Goal: Task Accomplishment & Management: Complete application form

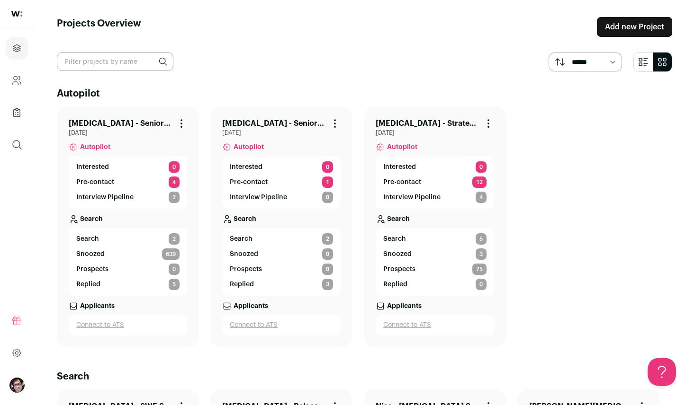
click at [630, 29] on link "Add new Project" at bounding box center [634, 27] width 75 height 20
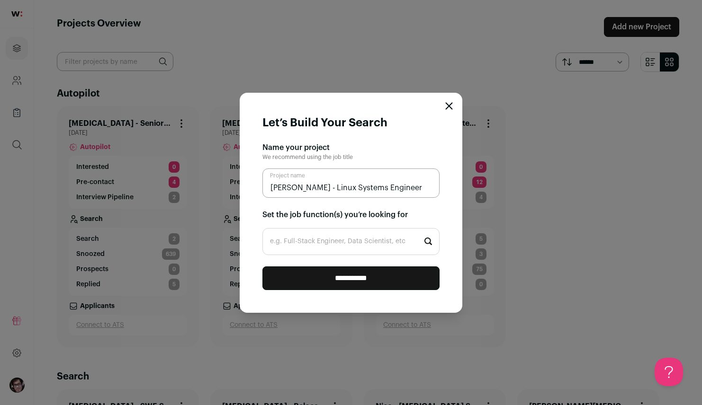
type input "[PERSON_NAME] - Linux Systems Engineer"
click at [386, 249] on input "e.g. Full-Stack Engineer, Data Scientist, etc" at bounding box center [350, 241] width 177 height 27
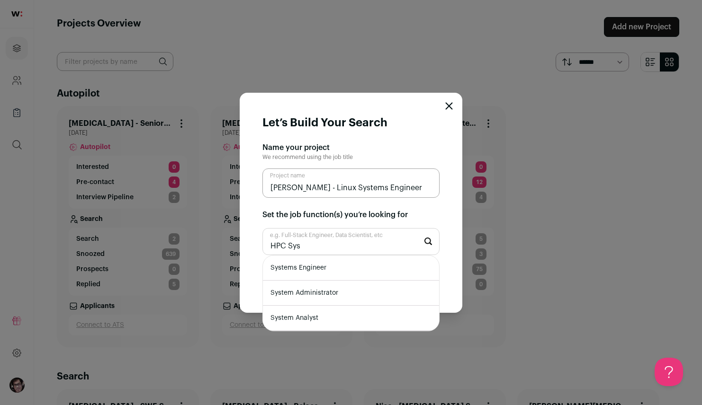
type input "HPC Sys"
click at [343, 271] on li "Systems Engineer" at bounding box center [351, 268] width 176 height 25
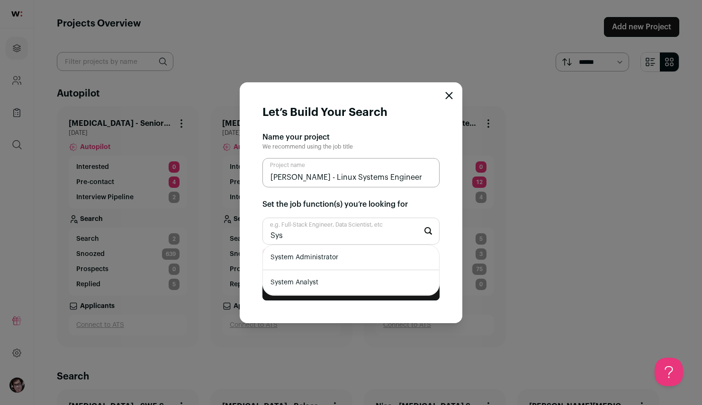
type input "Sys"
click at [371, 260] on li "System Administrator" at bounding box center [351, 257] width 176 height 25
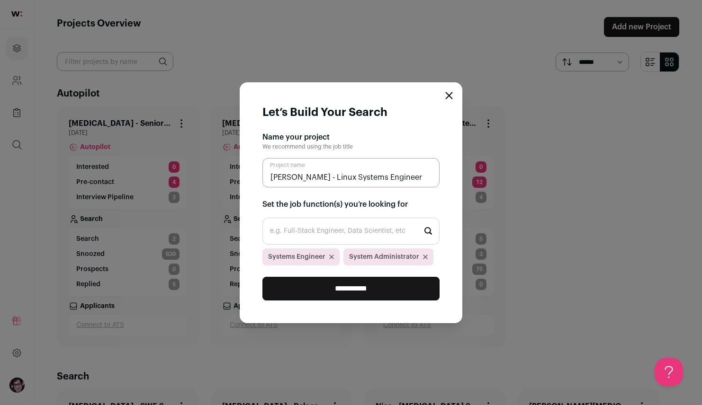
click at [362, 288] on input "**********" at bounding box center [350, 289] width 177 height 24
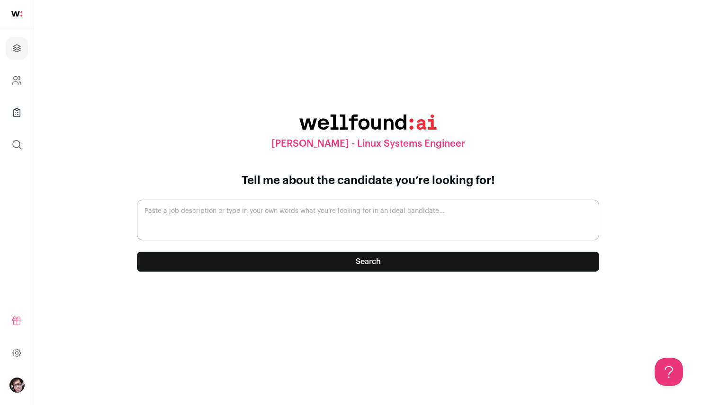
paste textarea "This role requires the ability to quickly troubleshoot and resolve technical is…"
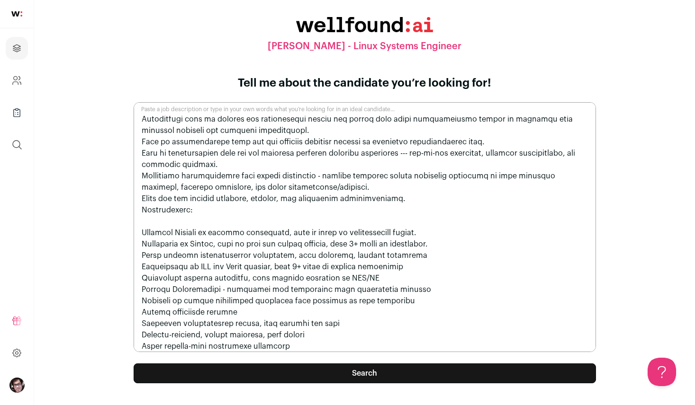
scroll to position [86, 0]
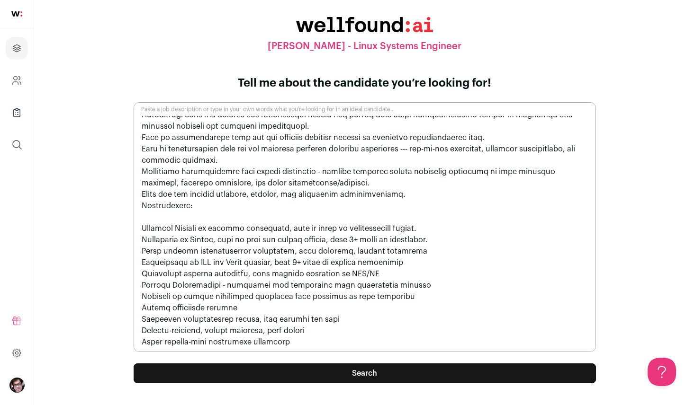
drag, startPoint x: 296, startPoint y: 349, endPoint x: 134, endPoint y: 284, distance: 174.5
click at [134, 284] on textarea "Paste a job description or type in your own words what you’re looking for in an…" at bounding box center [365, 227] width 462 height 250
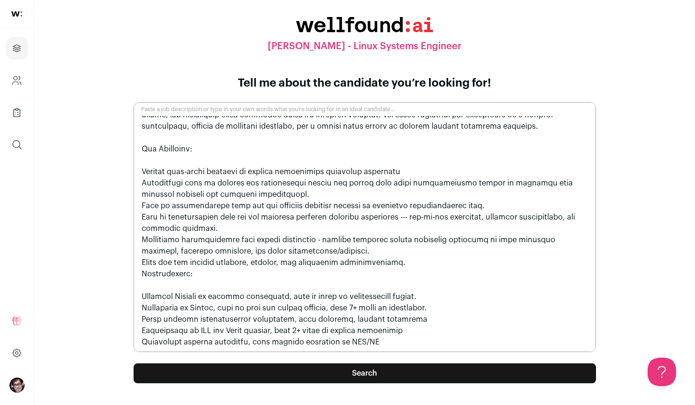
scroll to position [18, 0]
drag, startPoint x: 390, startPoint y: 344, endPoint x: 249, endPoint y: 344, distance: 140.7
click at [249, 344] on textarea "Paste a job description or type in your own words what you’re looking for in an…" at bounding box center [365, 227] width 462 height 250
click at [449, 305] on textarea "Paste a job description or type in your own words what you’re looking for in an…" at bounding box center [365, 227] width 462 height 250
click at [437, 318] on textarea "Paste a job description or type in your own words what you’re looking for in an…" at bounding box center [365, 227] width 462 height 250
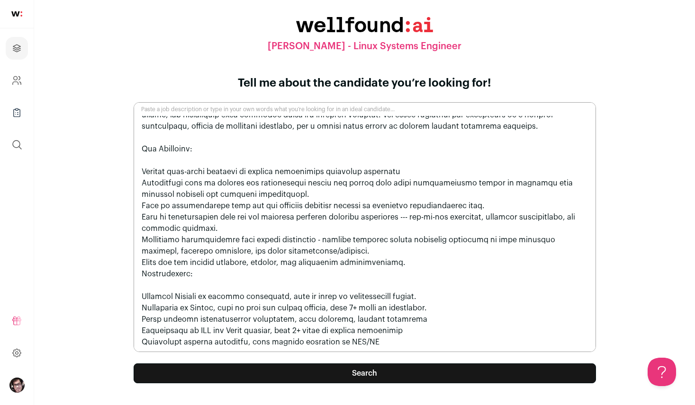
scroll to position [0, 0]
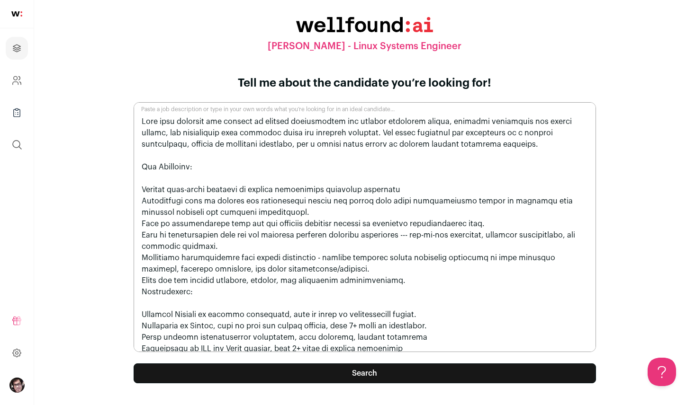
drag, startPoint x: 201, startPoint y: 294, endPoint x: 126, endPoint y: 294, distance: 75.3
click at [126, 294] on form "Tell me about the candidate you’re looking for! Paste a job description or type…" at bounding box center [364, 239] width 485 height 327
click at [226, 295] on textarea "Paste a job description or type in your own words what you’re looking for in an…" at bounding box center [365, 227] width 462 height 250
click at [232, 288] on textarea "Paste a job description or type in your own words what you’re looking for in an…" at bounding box center [365, 227] width 462 height 250
click at [338, 288] on textarea "Paste a job description or type in your own words what you’re looking for in an…" at bounding box center [365, 227] width 462 height 250
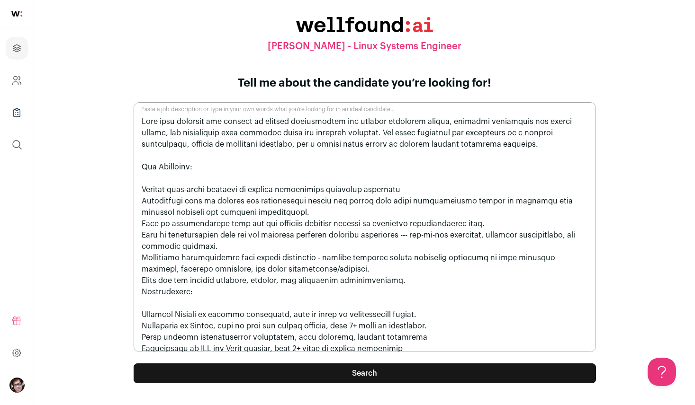
click at [405, 288] on textarea "Paste a job description or type in your own words what you’re looking for in an…" at bounding box center [365, 227] width 462 height 250
click at [432, 282] on textarea "Paste a job description or type in your own words what you’re looking for in an…" at bounding box center [365, 227] width 462 height 250
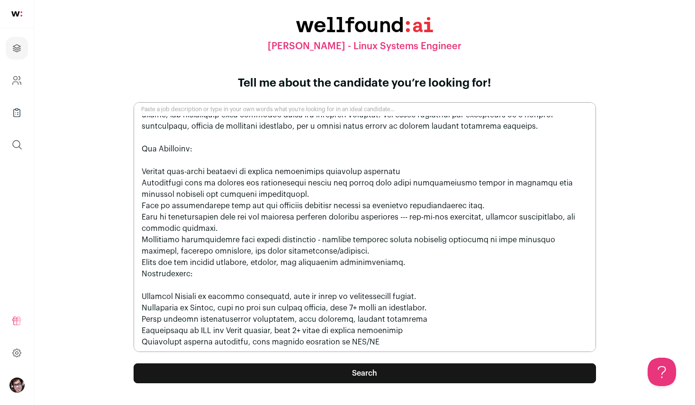
scroll to position [14, 0]
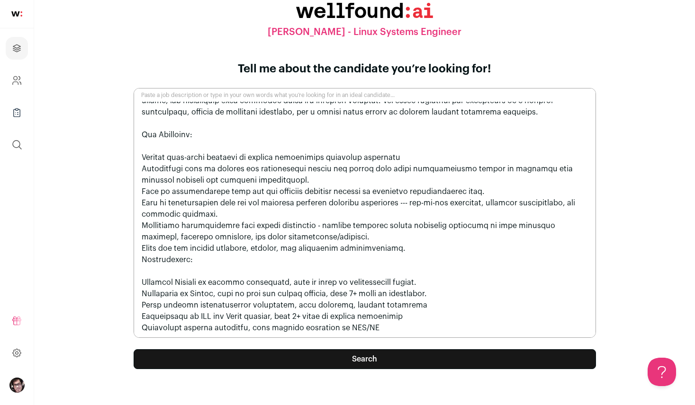
click at [424, 330] on textarea "Paste a job description or type in your own words what you’re looking for in an…" at bounding box center [365, 213] width 462 height 250
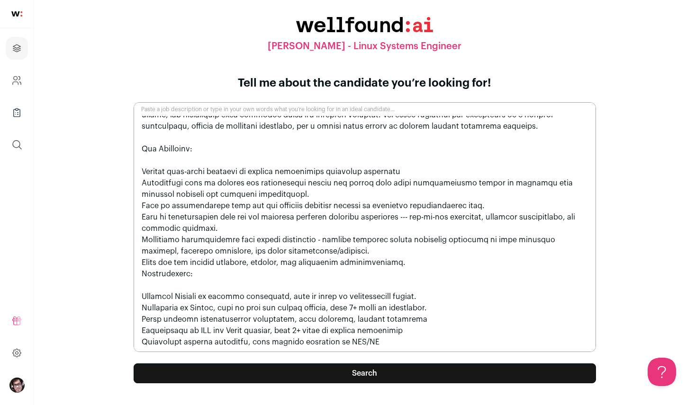
paste textarea "Scale colos and markets low-latency optimization on Linux kernel Servers - over…"
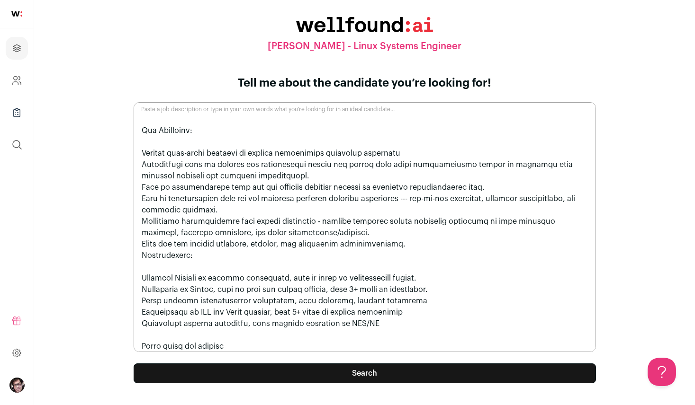
scroll to position [150, 0]
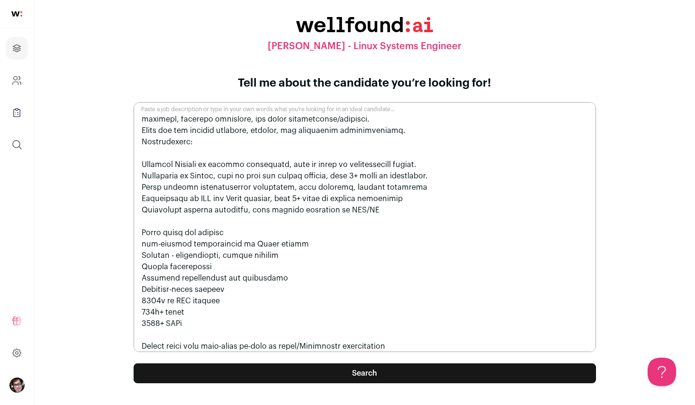
click at [248, 224] on textarea "Paste a job description or type in your own words what you’re looking for in an…" at bounding box center [365, 227] width 462 height 250
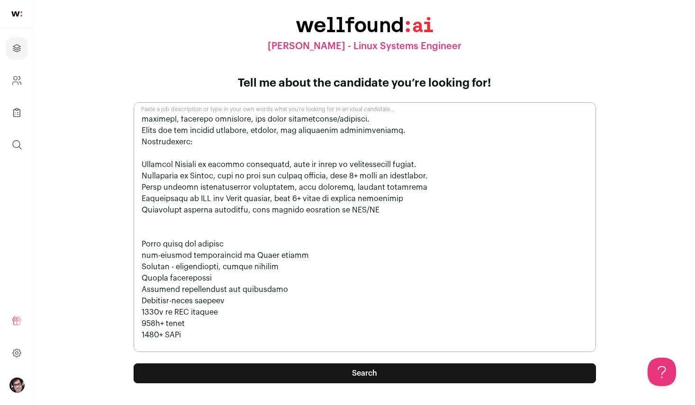
click at [142, 140] on textarea "Paste a job description or type in your own words what you’re looking for in an…" at bounding box center [365, 227] width 462 height 250
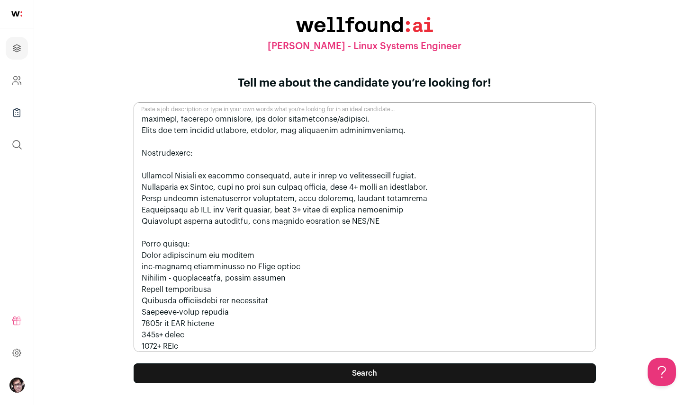
drag, startPoint x: 268, startPoint y: 257, endPoint x: 201, endPoint y: 256, distance: 66.8
click at [201, 256] on textarea "Paste a job description or type in your own words what you’re looking for in an…" at bounding box center [365, 227] width 462 height 250
click at [144, 268] on textarea "Paste a job description or type in your own words what you’re looking for in an…" at bounding box center [365, 227] width 462 height 250
drag, startPoint x: 286, startPoint y: 274, endPoint x: 136, endPoint y: 274, distance: 149.7
click at [136, 274] on textarea "Paste a job description or type in your own words what you’re looking for in an…" at bounding box center [365, 227] width 462 height 250
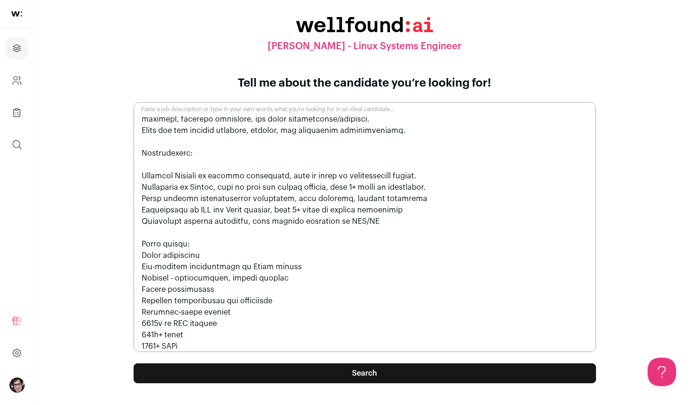
drag, startPoint x: 242, startPoint y: 294, endPoint x: 131, endPoint y: 287, distance: 111.0
click at [131, 287] on form "Tell me about the candidate you’re looking for! Paste a job description or type…" at bounding box center [364, 239] width 485 height 327
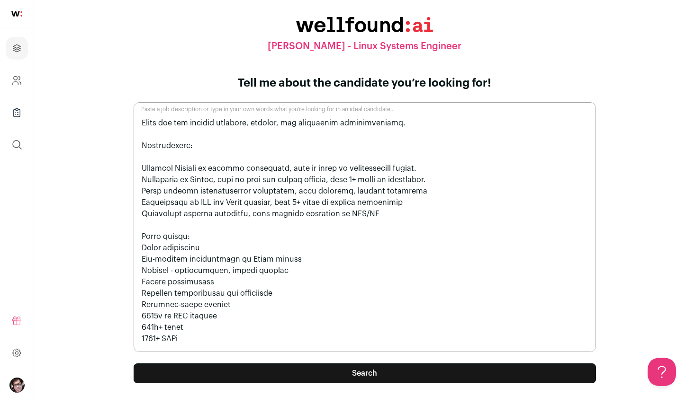
scroll to position [177, 0]
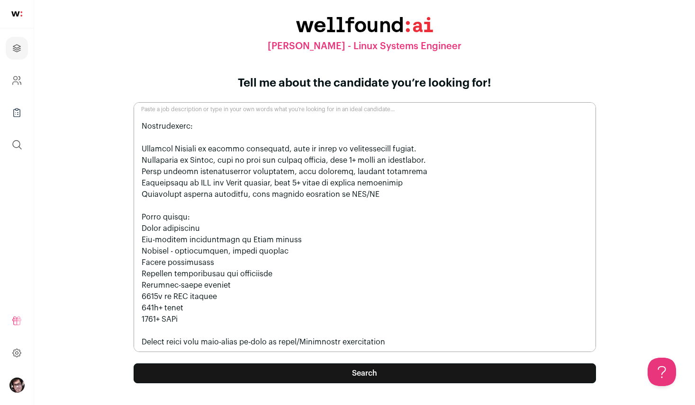
drag, startPoint x: 294, startPoint y: 276, endPoint x: 132, endPoint y: 256, distance: 163.2
click at [132, 256] on form "Tell me about the candidate you’re looking for! Paste a job description or type…" at bounding box center [364, 239] width 485 height 327
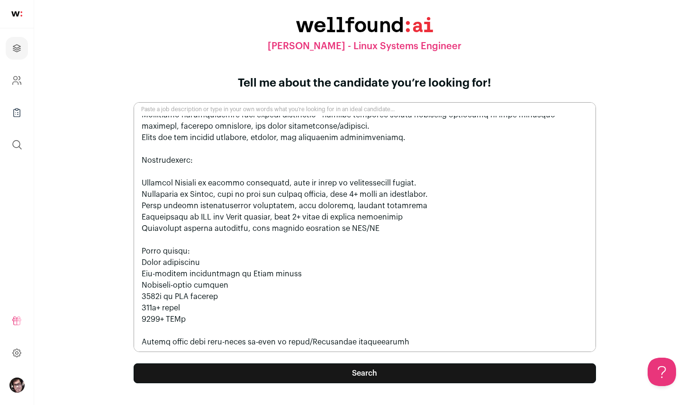
scroll to position [143, 0]
drag, startPoint x: 174, startPoint y: 296, endPoint x: 139, endPoint y: 294, distance: 35.6
click at [139, 294] on textarea "Paste a job description or type in your own words what you’re looking for in an…" at bounding box center [365, 227] width 462 height 250
drag, startPoint x: 195, startPoint y: 301, endPoint x: 211, endPoint y: 293, distance: 17.4
click at [196, 299] on textarea "Paste a job description or type in your own words what you’re looking for in an…" at bounding box center [365, 227] width 462 height 250
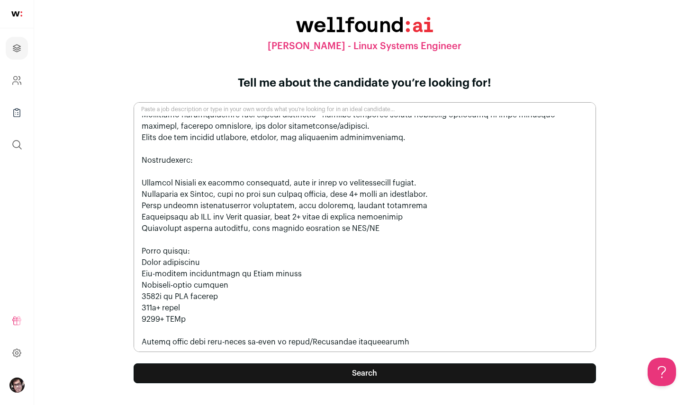
drag, startPoint x: 187, startPoint y: 322, endPoint x: 148, endPoint y: 306, distance: 41.4
click at [185, 322] on textarea "Paste a job description or type in your own words what you’re looking for in an…" at bounding box center [365, 227] width 462 height 250
click at [135, 300] on textarea "Paste a job description or type in your own words what you’re looking for in an…" at bounding box center [365, 227] width 462 height 250
click at [194, 325] on textarea "Paste a job description or type in your own words what you’re looking for in an…" at bounding box center [365, 227] width 462 height 250
drag, startPoint x: 198, startPoint y: 324, endPoint x: 119, endPoint y: 290, distance: 85.9
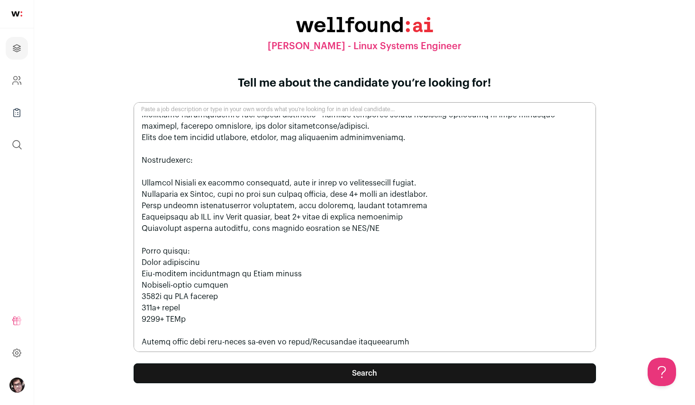
click at [119, 290] on div "[PERSON_NAME] - Linux Systems Engineer Tell me about the candidate you’re looki…" at bounding box center [364, 210] width 615 height 386
click at [183, 318] on textarea "Paste a job description or type in your own words what you’re looking for in an…" at bounding box center [365, 227] width 462 height 250
drag, startPoint x: 200, startPoint y: 317, endPoint x: 112, endPoint y: 291, distance: 91.5
click at [112, 291] on div "[PERSON_NAME] - Linux Systems Engineer Tell me about the candidate you’re looki…" at bounding box center [364, 210] width 615 height 386
click at [207, 322] on textarea "Paste a job description or type in your own words what you’re looking for in an…" at bounding box center [365, 227] width 462 height 250
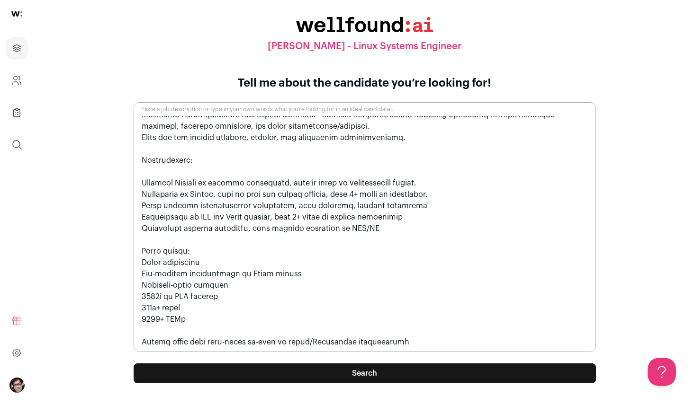
drag, startPoint x: 198, startPoint y: 321, endPoint x: 126, endPoint y: 299, distance: 74.8
click at [126, 299] on form "Tell me about the candidate you’re looking for! Paste a job description or type…" at bounding box center [364, 239] width 485 height 327
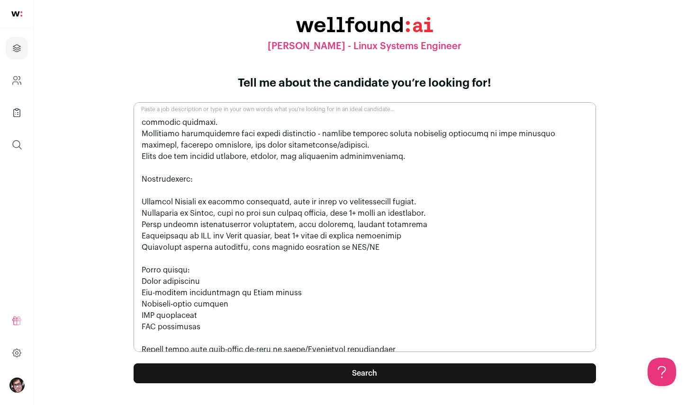
scroll to position [132, 0]
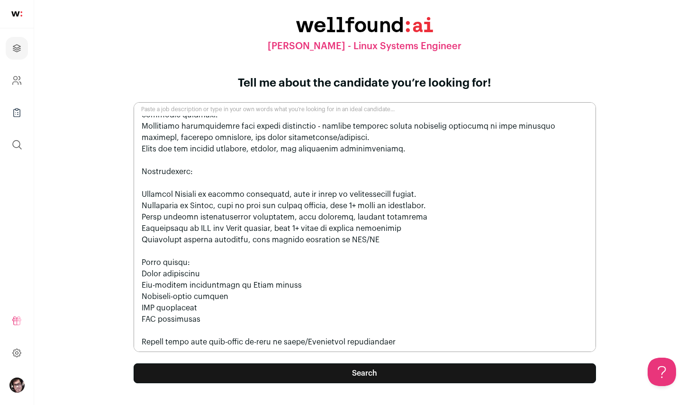
drag, startPoint x: 432, startPoint y: 344, endPoint x: 133, endPoint y: 340, distance: 298.9
click at [134, 340] on textarea "Paste a job description or type in your own words what you’re looking for in an…" at bounding box center [365, 227] width 462 height 250
drag, startPoint x: 209, startPoint y: 341, endPoint x: 133, endPoint y: 336, distance: 76.4
click at [134, 336] on textarea "Paste a job description or type in your own words what you’re looking for in an…" at bounding box center [365, 227] width 462 height 250
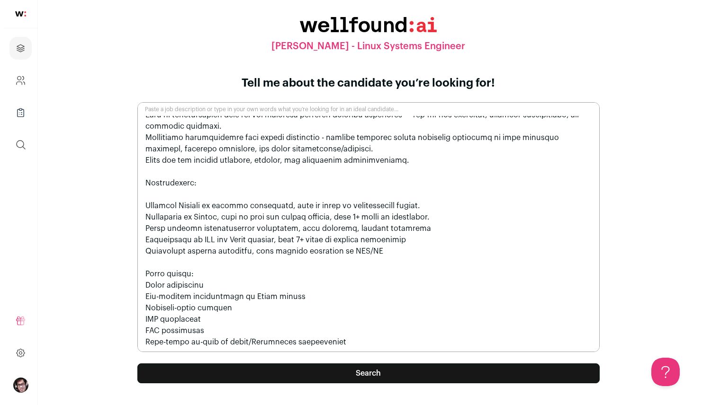
scroll to position [120, 0]
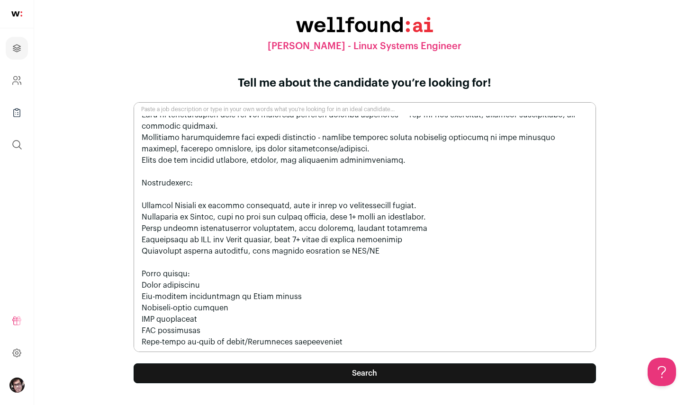
drag, startPoint x: 353, startPoint y: 341, endPoint x: 222, endPoint y: 339, distance: 131.7
click at [222, 339] on textarea "Paste a job description or type in your own words what you’re looking for in an…" at bounding box center [365, 227] width 462 height 250
click at [222, 340] on textarea "Paste a job description or type in your own words what you’re looking for in an…" at bounding box center [365, 227] width 462 height 250
type textarea "This role requires the ability to quickly troubleshoot and resolve technical is…"
click at [454, 377] on button "Search" at bounding box center [365, 374] width 462 height 20
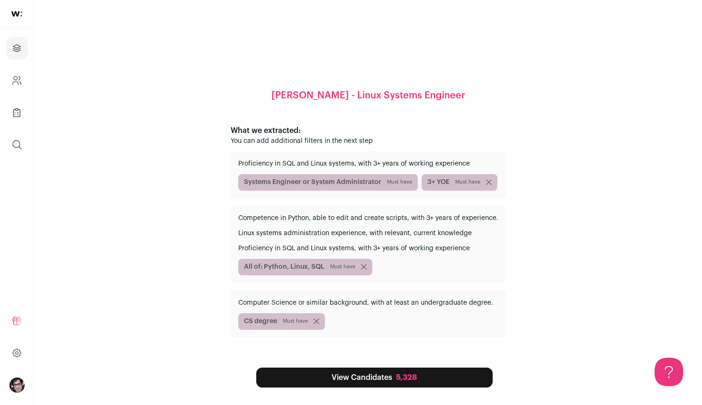
click at [373, 379] on link "View Candidates 5,328" at bounding box center [374, 378] width 236 height 20
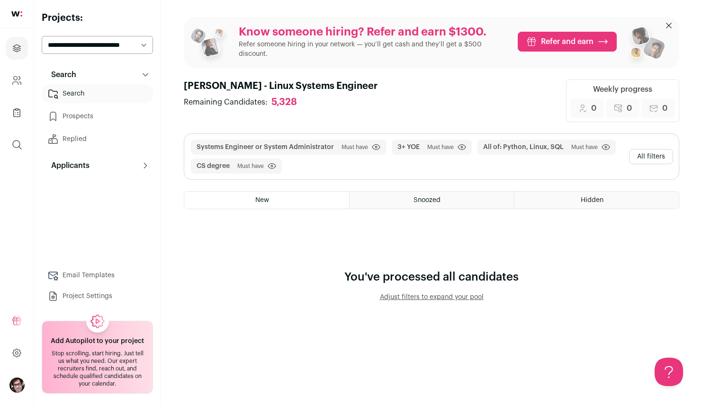
click at [652, 158] on button "All filters" at bounding box center [651, 156] width 44 height 15
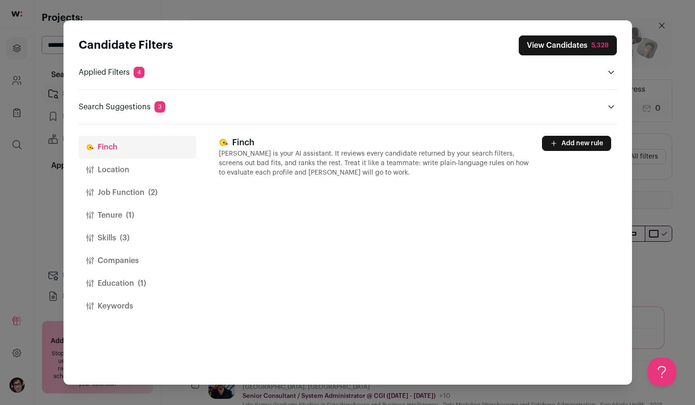
click at [126, 173] on button "Location" at bounding box center [137, 170] width 117 height 23
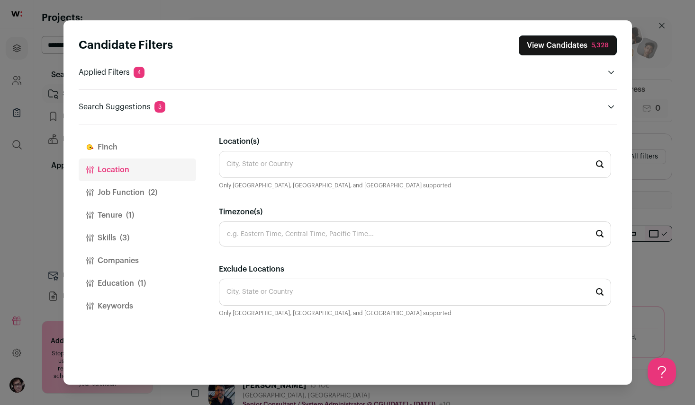
click at [316, 169] on input "Location(s)" at bounding box center [415, 164] width 392 height 27
click at [322, 186] on li "[GEOGRAPHIC_DATA]" at bounding box center [414, 191] width 391 height 25
type input "[GEOGRAPHIC_DATA]"
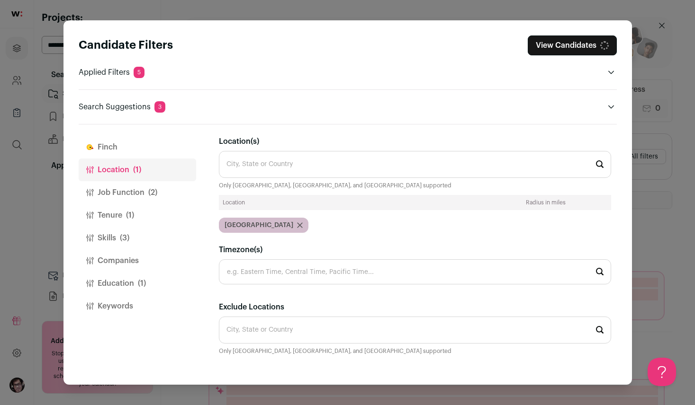
click at [148, 200] on button "Job Function (2)" at bounding box center [137, 192] width 117 height 23
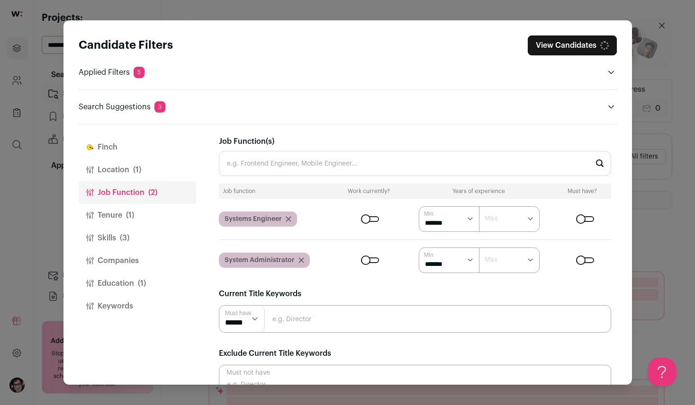
click at [452, 225] on select "****** ******* ******* ******* ******* ******* ******* ******* ******* ********…" at bounding box center [449, 220] width 61 height 26
select select "Close modal via background"
click at [419, 207] on select "****** ******* ******* ******* ******* ******* ******* ******* ******* ********…" at bounding box center [449, 220] width 61 height 26
click at [464, 221] on select "****** ******* ******* ******* ******* ******* ******* ******* ******* ********…" at bounding box center [449, 220] width 61 height 26
select select "Close modal via background"
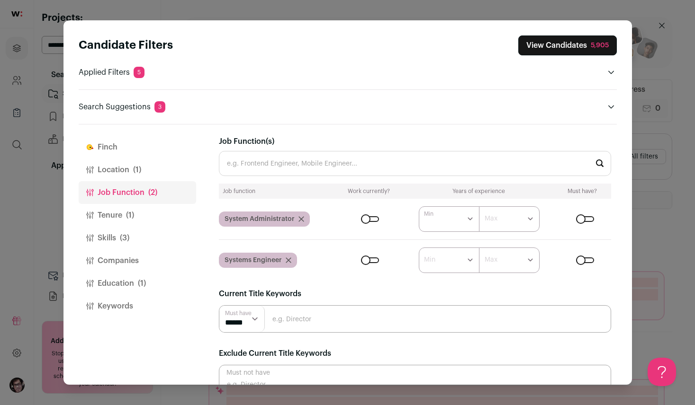
click at [419, 207] on select "****** ******* ******* ******* ******* ******* ******* ******* ******* ********…" at bounding box center [449, 220] width 61 height 26
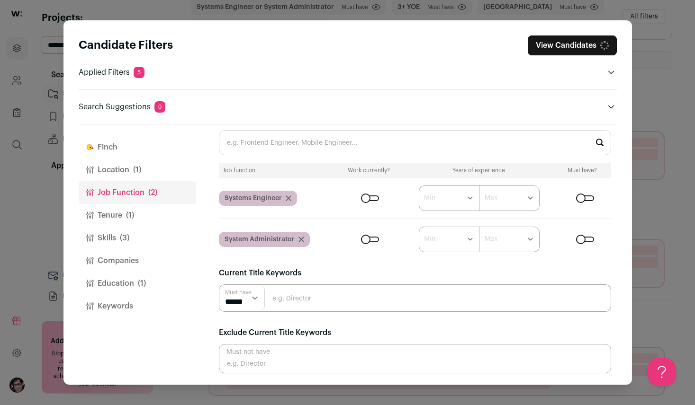
scroll to position [142, 0]
click at [116, 208] on button "Tenure (1)" at bounding box center [137, 215] width 117 height 23
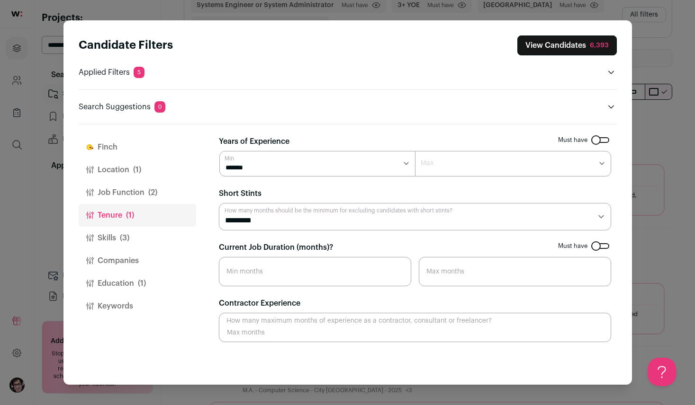
scroll to position [0, 0]
click at [466, 168] on select "******* ******* ******* ******* ******* ******* ******** ******** ******** ****…" at bounding box center [513, 164] width 196 height 26
select select "**"
click at [415, 151] on select "******* ******* ******* ******* ******* ******* ******** ******** ******** ****…" at bounding box center [513, 164] width 196 height 26
click at [404, 162] on select "******* ****** ******* ******* ******* ******* ******* ******* ******* ******* …" at bounding box center [317, 164] width 196 height 26
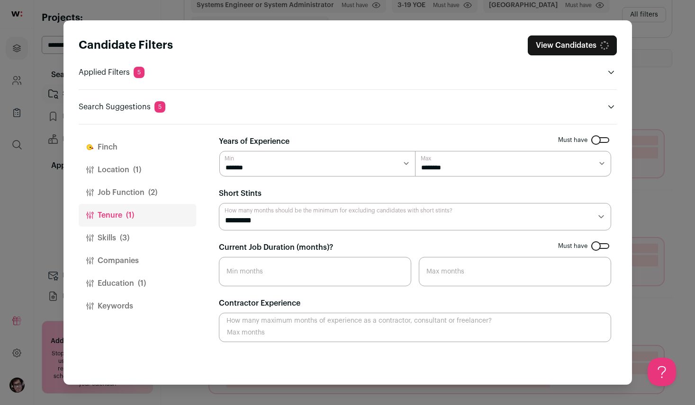
select select "*"
click at [219, 151] on select "******* ****** ******* ******* ******* ******* ******* ******* ******* ******* …" at bounding box center [317, 164] width 196 height 26
click at [434, 272] on input "Max months" at bounding box center [515, 271] width 192 height 29
type input "96"
click at [465, 296] on form "Must have Years of Experience ******* ****** ******* ******* ******* ******* **…" at bounding box center [415, 239] width 392 height 207
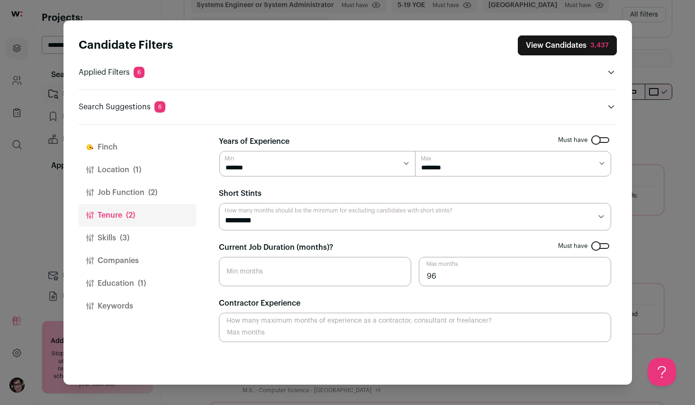
drag, startPoint x: 470, startPoint y: 278, endPoint x: 416, endPoint y: 277, distance: 53.5
click at [416, 277] on div "Min months 96 Max months" at bounding box center [415, 271] width 392 height 29
click at [349, 280] on input "Current Job Duration (months)?" at bounding box center [315, 271] width 192 height 29
type input "6"
click at [384, 303] on div "Contractor Experience How many maximum months of experience as a contractor, co…" at bounding box center [415, 320] width 392 height 45
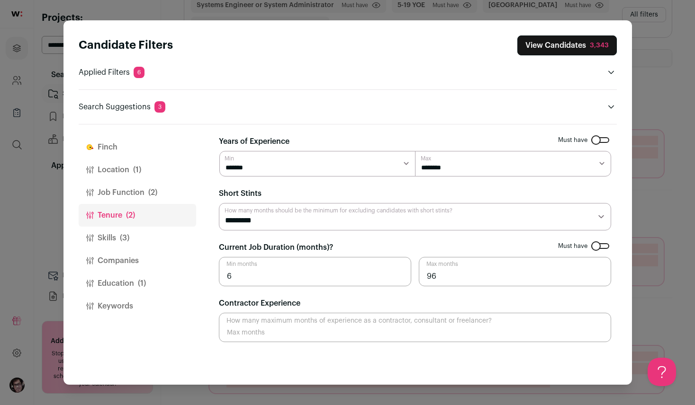
click at [109, 235] on button "Skills (3)" at bounding box center [137, 238] width 117 height 23
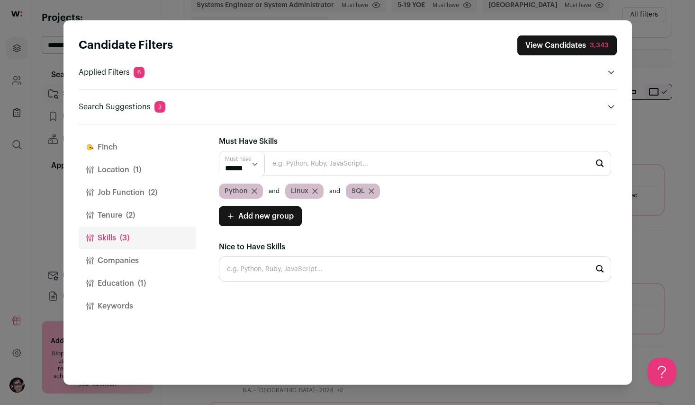
click at [371, 191] on icon "Close modal via background" at bounding box center [371, 192] width 6 height 6
click at [321, 271] on input "Close modal via background" at bounding box center [415, 269] width 392 height 25
type input "SQL"
click at [342, 297] on li "SQL" at bounding box center [414, 294] width 391 height 25
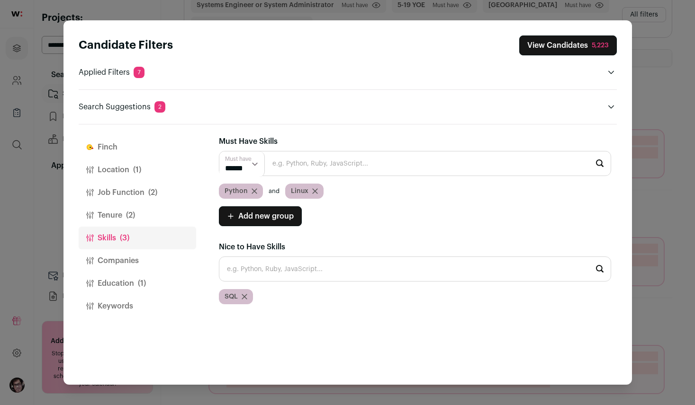
click at [317, 194] on div "Linux" at bounding box center [304, 191] width 38 height 15
click at [316, 191] on icon "Close modal via background" at bounding box center [315, 192] width 6 height 6
click at [318, 263] on input "Close modal via background" at bounding box center [415, 269] width 392 height 25
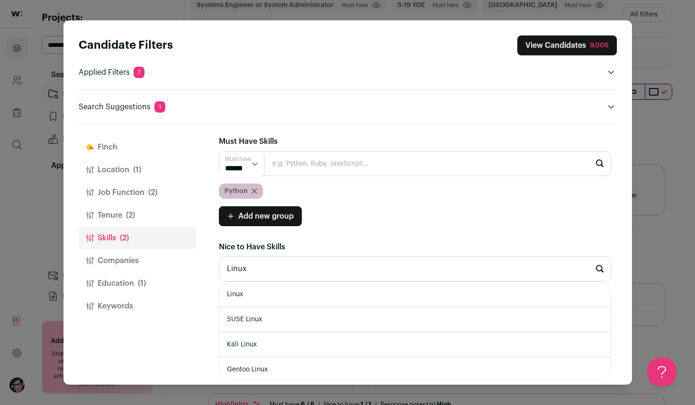
type input "Linux"
click at [305, 300] on li "Linux" at bounding box center [414, 294] width 391 height 25
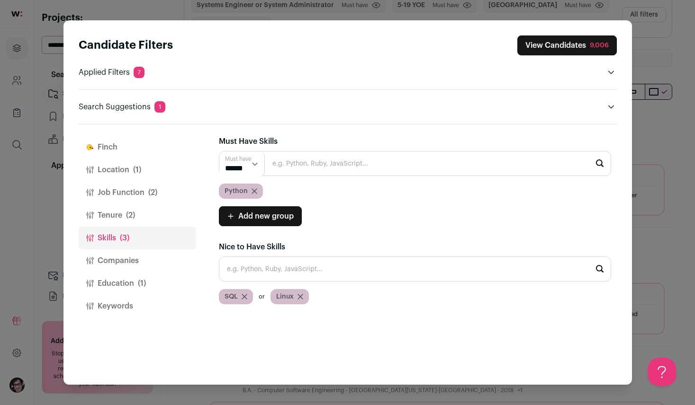
click at [117, 263] on button "Companies" at bounding box center [137, 261] width 117 height 23
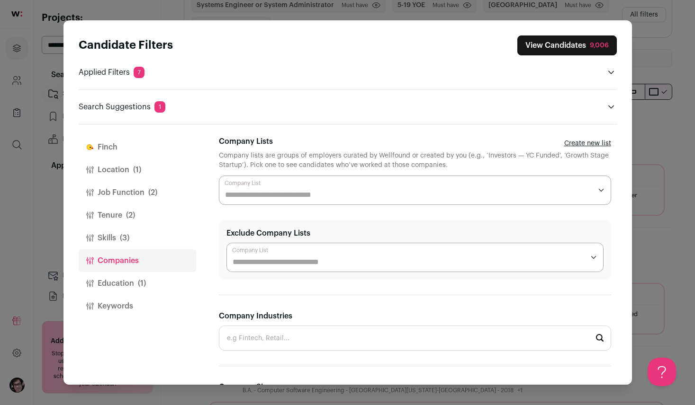
click at [323, 194] on input "Company Lists" at bounding box center [408, 194] width 367 height 11
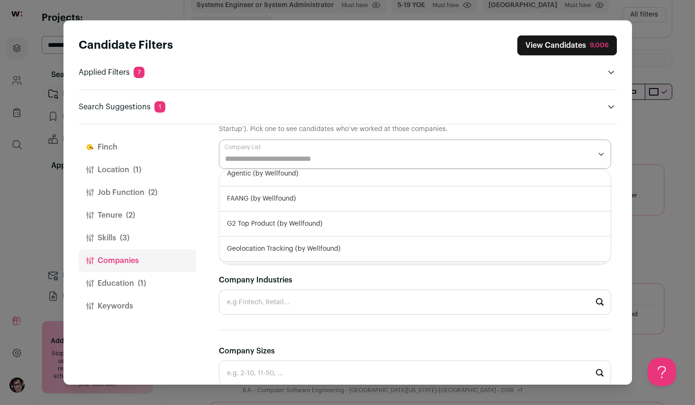
scroll to position [47, 0]
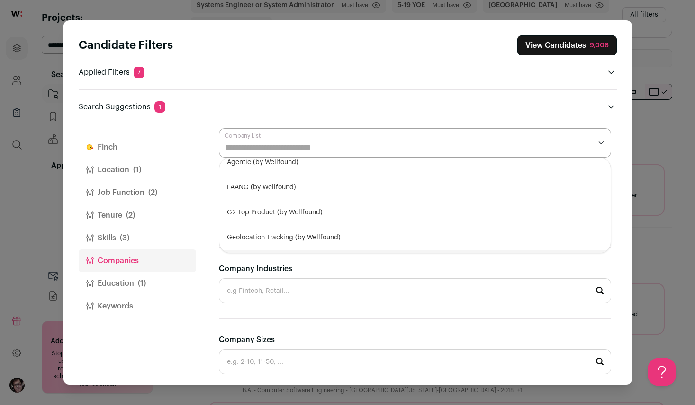
click at [360, 275] on div "Company Industries" at bounding box center [415, 283] width 392 height 40
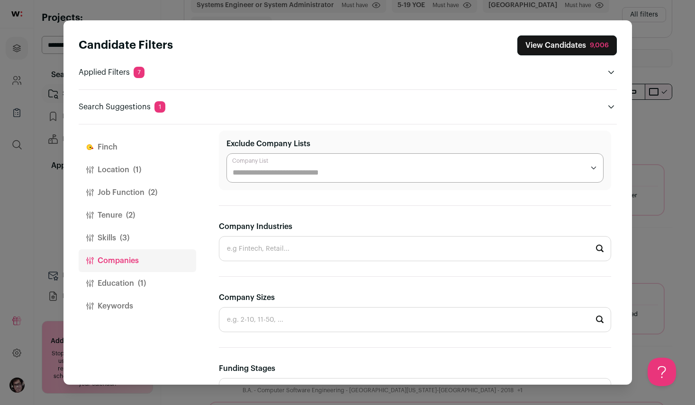
scroll to position [142, 0]
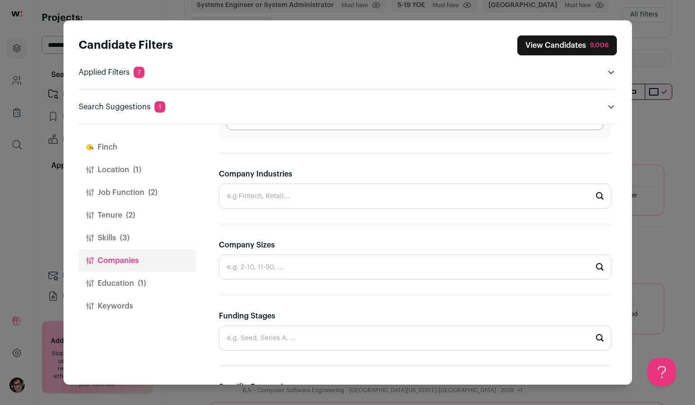
click at [342, 194] on input "Company Industries" at bounding box center [415, 196] width 392 height 25
type input "a"
type input "u"
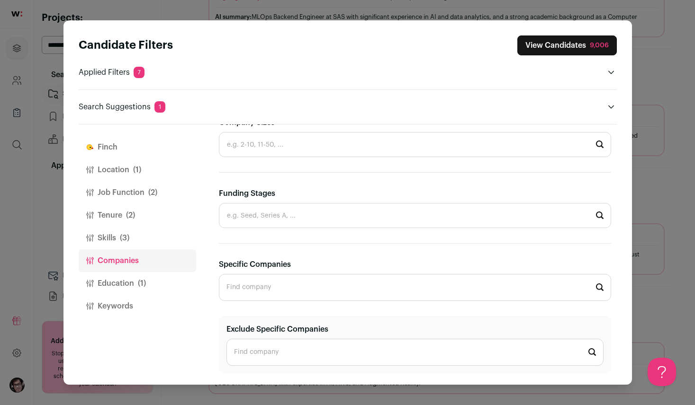
scroll to position [332, 0]
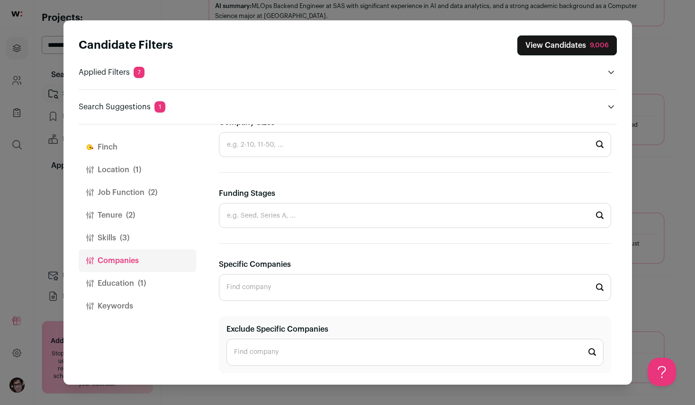
click at [92, 281] on icon "Close modal via background" at bounding box center [90, 284] width 8 height 8
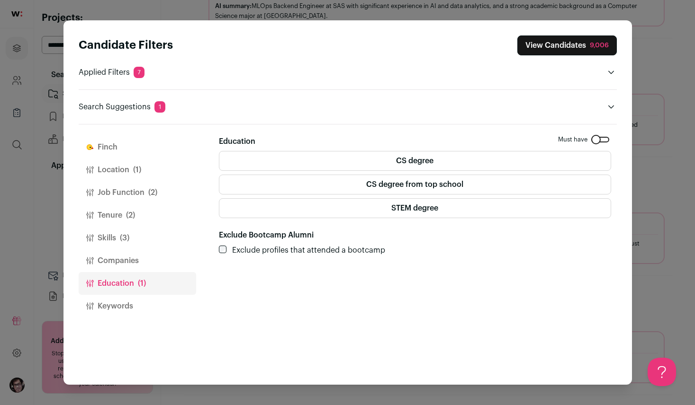
click at [610, 135] on div "[PERSON_NAME] [PERSON_NAME] is your AI assistant. It reviews every candidate re…" at bounding box center [418, 255] width 398 height 260
click at [605, 142] on div "Close modal via background" at bounding box center [600, 140] width 18 height 6
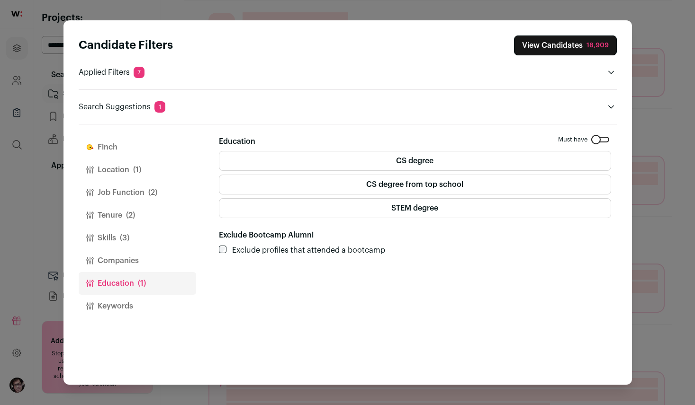
click at [430, 178] on label "CS degree from top school" at bounding box center [415, 185] width 392 height 20
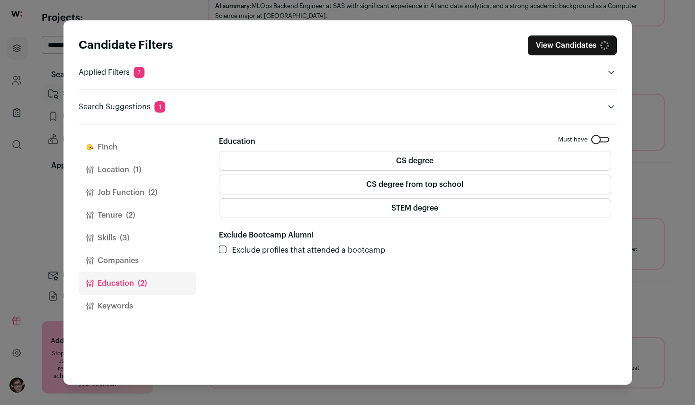
click at [426, 203] on label "STEM degree" at bounding box center [415, 208] width 392 height 20
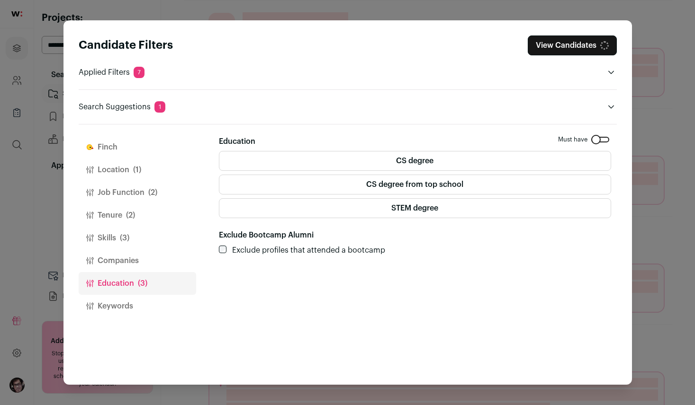
click at [335, 250] on label "Exclude profiles that attended a bootcamp" at bounding box center [308, 250] width 153 height 11
click at [135, 308] on button "Keywords" at bounding box center [137, 306] width 117 height 23
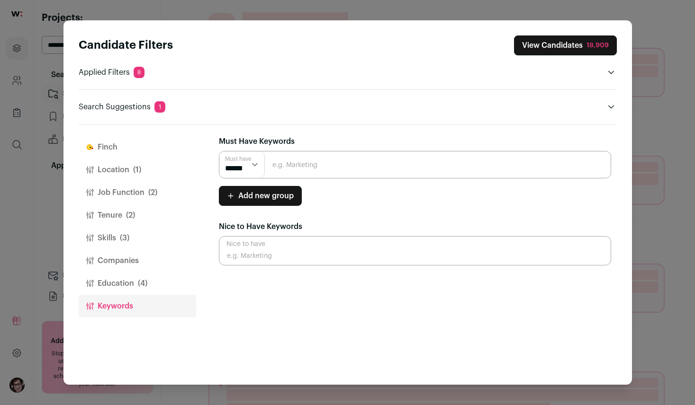
click at [149, 167] on button "Location (1)" at bounding box center [137, 170] width 117 height 23
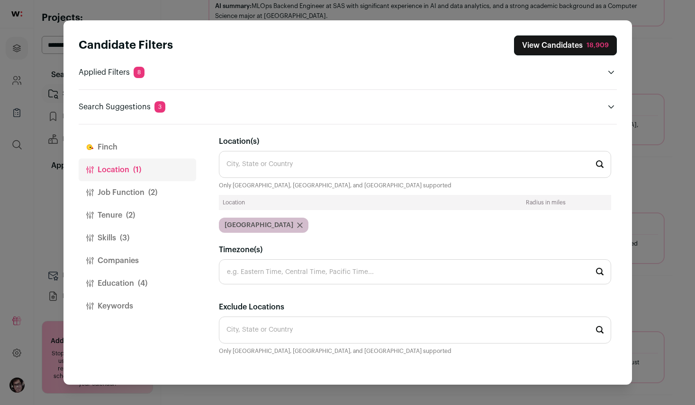
click at [128, 266] on button "Companies" at bounding box center [137, 261] width 117 height 23
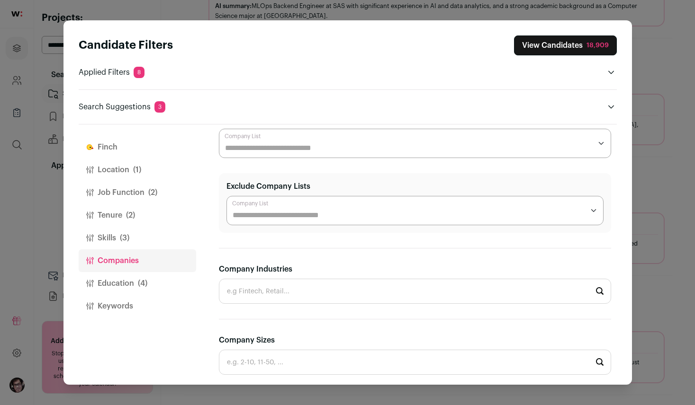
scroll to position [47, 0]
click at [151, 142] on button "Finch" at bounding box center [137, 147] width 117 height 23
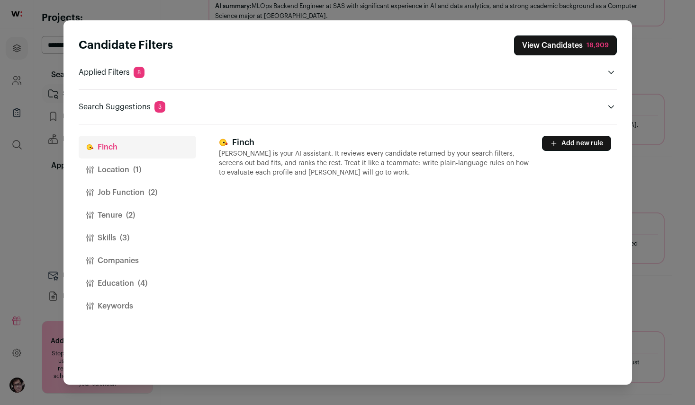
scroll to position [0, 0]
click at [593, 148] on button "Add new rule" at bounding box center [576, 143] width 69 height 15
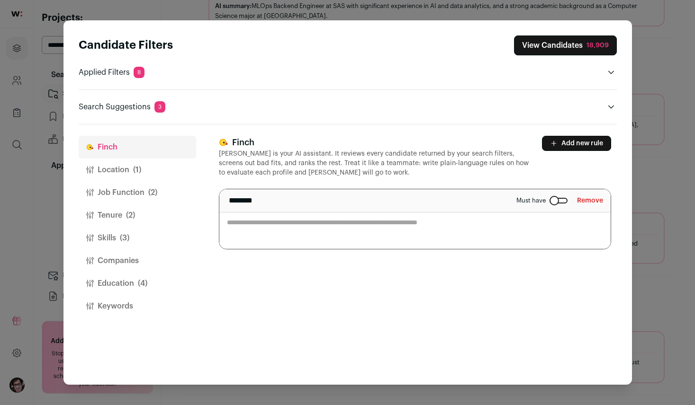
click at [350, 225] on textarea "Close modal via background" at bounding box center [414, 219] width 391 height 60
type textarea "**********"
click at [331, 292] on div "**********" at bounding box center [418, 255] width 398 height 260
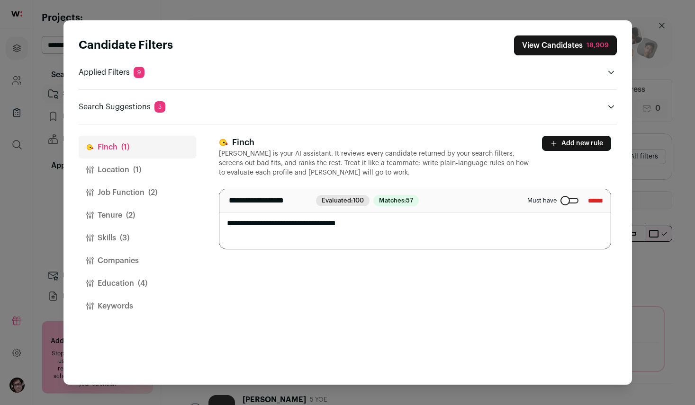
click at [140, 310] on button "Keywords" at bounding box center [137, 306] width 117 height 23
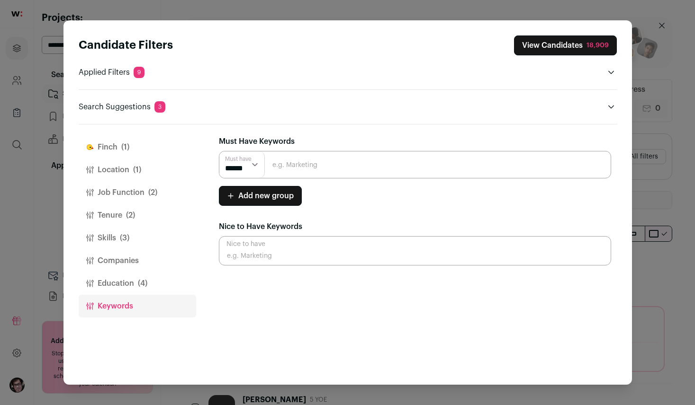
click at [400, 164] on input "Close modal via background" at bounding box center [415, 164] width 392 height 27
click at [221, 251] on input "Close modal via background" at bounding box center [415, 250] width 392 height 29
click at [251, 167] on select "****** ******" at bounding box center [241, 165] width 45 height 27
select select "**"
click at [219, 152] on select "****** ******" at bounding box center [241, 165] width 45 height 27
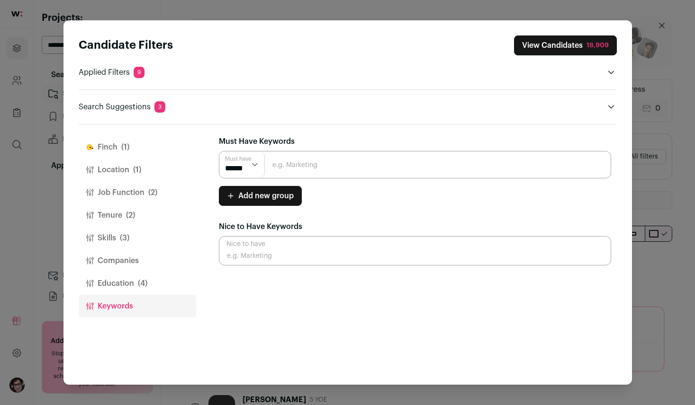
click at [304, 171] on input "Close modal via background" at bounding box center [415, 164] width 392 height 27
click at [307, 169] on input "H" at bounding box center [415, 164] width 392 height 27
type input "HPC"
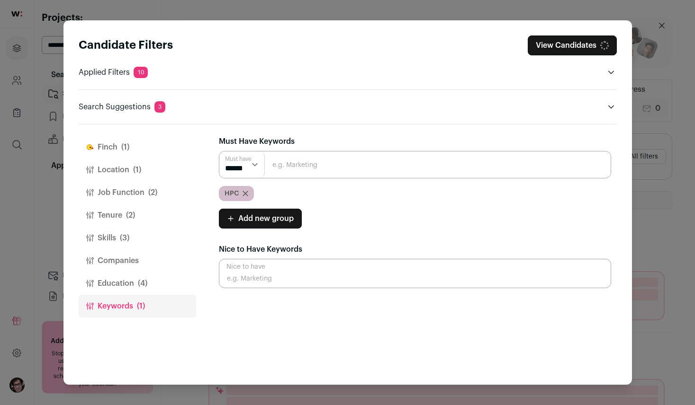
click at [307, 169] on input "Close modal via background" at bounding box center [415, 164] width 392 height 27
type input "High performance computing"
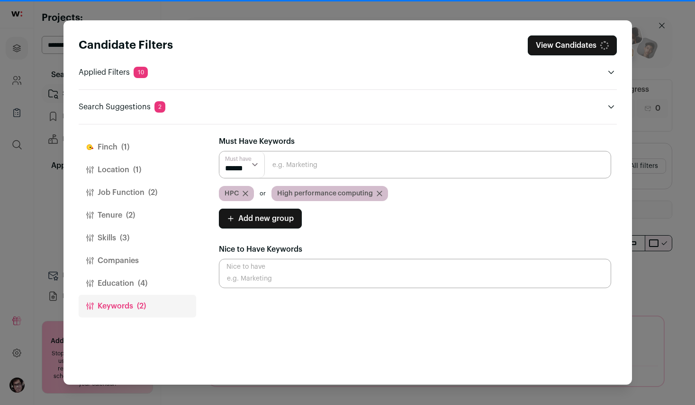
click at [307, 168] on input "Close modal via background" at bounding box center [415, 164] width 392 height 27
type input "Supercomputer"
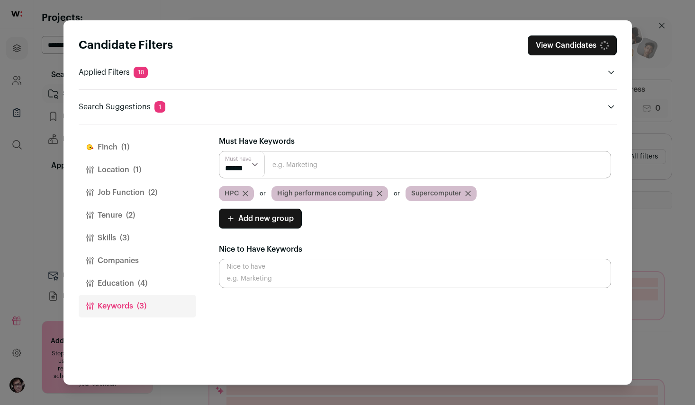
click at [312, 165] on input "Close modal via background" at bounding box center [415, 164] width 392 height 27
type input "High-performance-computing"
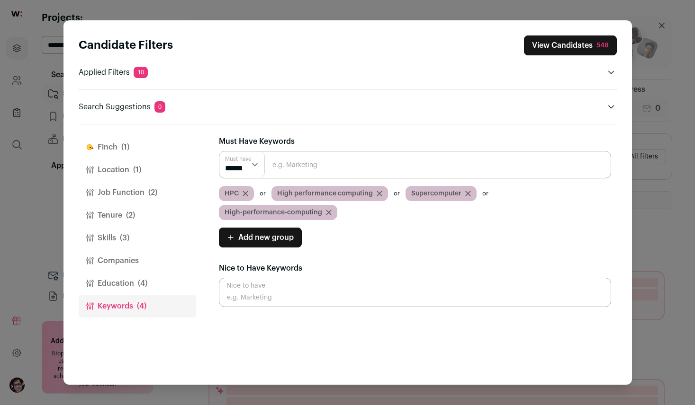
click at [311, 168] on input "Close modal via background" at bounding box center [415, 164] width 392 height 27
click at [467, 234] on div "Must Have Keywords Must have ****** ****** HPC High performance computing Super…" at bounding box center [415, 221] width 392 height 171
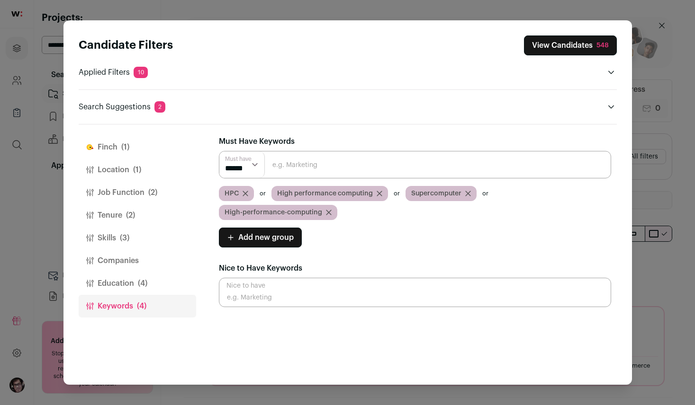
click at [322, 171] on input "Close modal via background" at bounding box center [415, 164] width 392 height 27
type input "Low-latency"
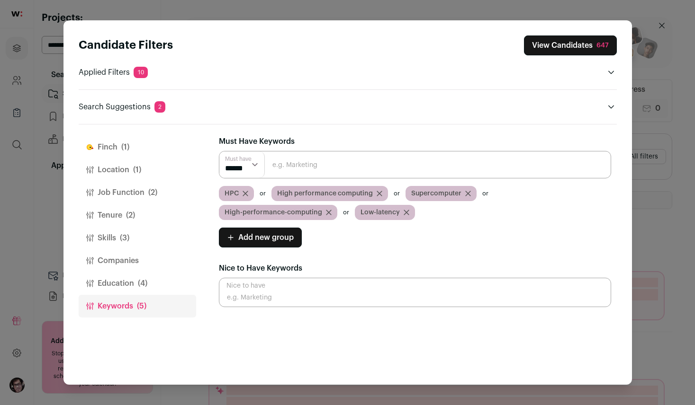
click at [431, 176] on input "Close modal via background" at bounding box center [415, 164] width 392 height 27
click at [491, 253] on div "Must Have Keywords Must have ****** ****** HPC High performance computing Super…" at bounding box center [415, 221] width 392 height 171
click at [420, 175] on input "Close modal via background" at bounding box center [415, 164] width 392 height 27
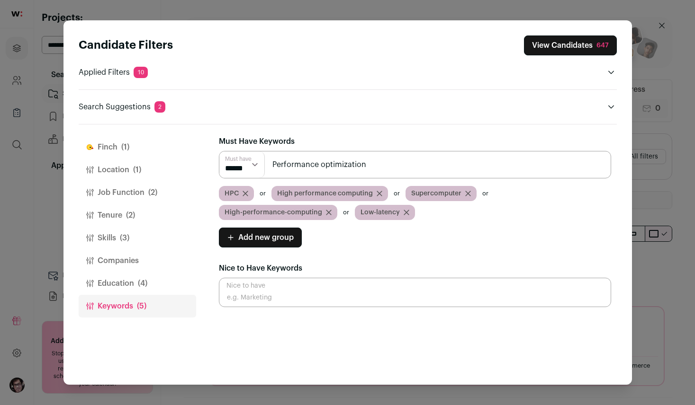
type input "Performance optimization"
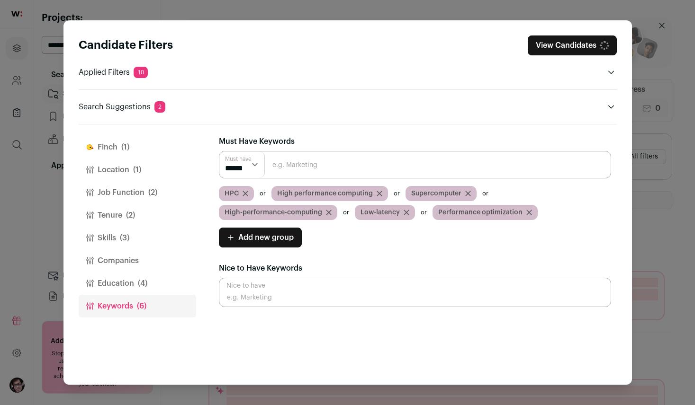
click at [420, 175] on input "Close modal via background" at bounding box center [415, 164] width 392 height 27
type input "Colocation"
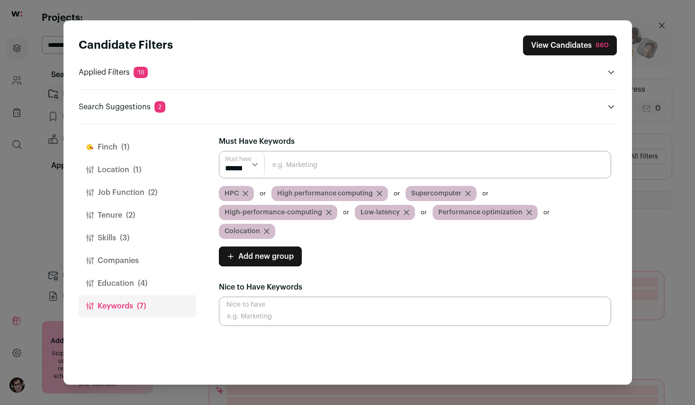
click at [420, 175] on input "Close modal via background" at bounding box center [415, 164] width 392 height 27
type input "GPU"
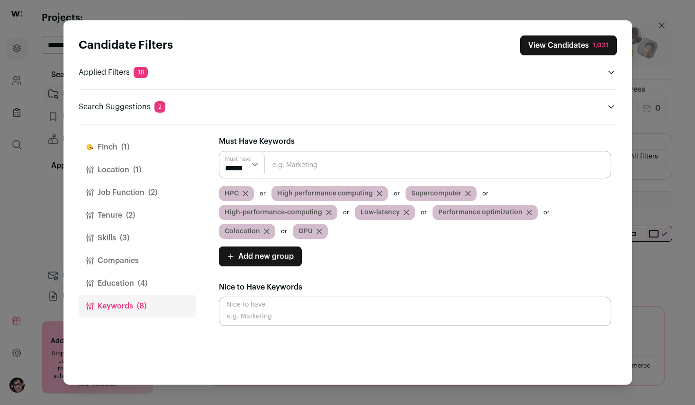
click at [104, 154] on button "[PERSON_NAME] (1)" at bounding box center [137, 147] width 117 height 23
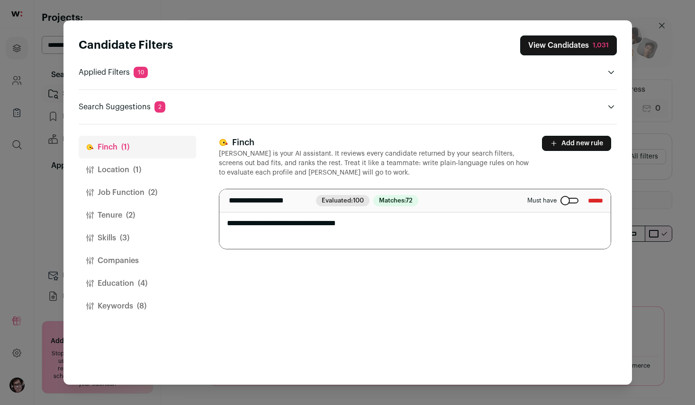
click at [451, 229] on textarea "**********" at bounding box center [414, 219] width 391 height 60
click at [413, 203] on span "72" at bounding box center [408, 201] width 7 height 6
drag, startPoint x: 424, startPoint y: 203, endPoint x: 354, endPoint y: 204, distance: 69.6
click at [354, 204] on span "Evaluated: 100" at bounding box center [343, 200] width 54 height 11
drag, startPoint x: 354, startPoint y: 204, endPoint x: 349, endPoint y: 209, distance: 8.0
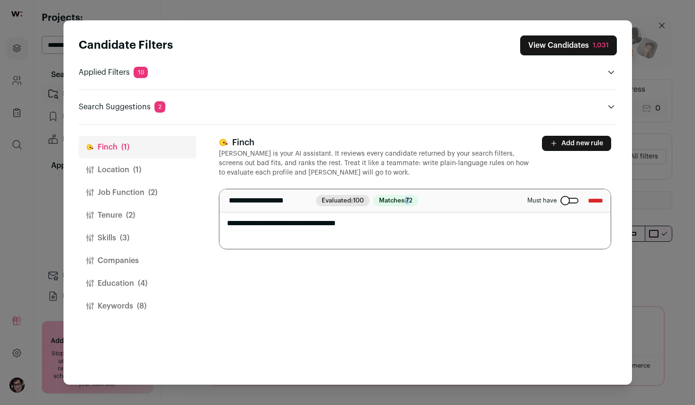
click at [351, 205] on span "Evaluated: 100" at bounding box center [343, 200] width 54 height 11
click at [341, 230] on textarea "**********" at bounding box center [414, 219] width 391 height 60
click at [341, 231] on textarea "**********" at bounding box center [414, 219] width 391 height 60
click at [346, 172] on p "[PERSON_NAME] is your AI assistant. It reviews every candidate returned by your…" at bounding box center [375, 163] width 312 height 28
click at [571, 45] on button "View Candidates 1,031" at bounding box center [568, 46] width 97 height 20
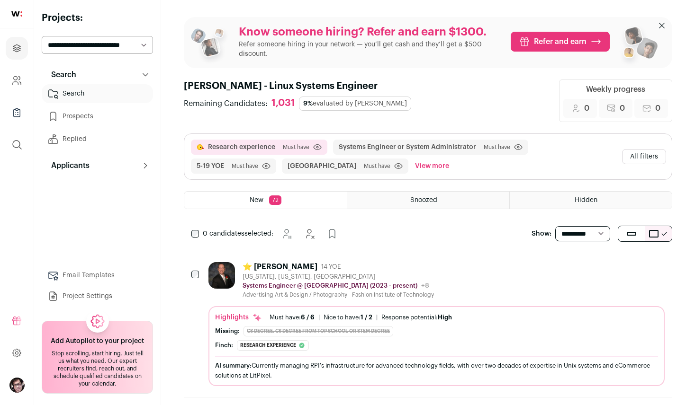
click at [504, 277] on div "⭐️ [PERSON_NAME] 14 YOE [US_STATE], [US_STATE], [GEOGRAPHIC_DATA] Systems Engin…" at bounding box center [436, 280] width 456 height 36
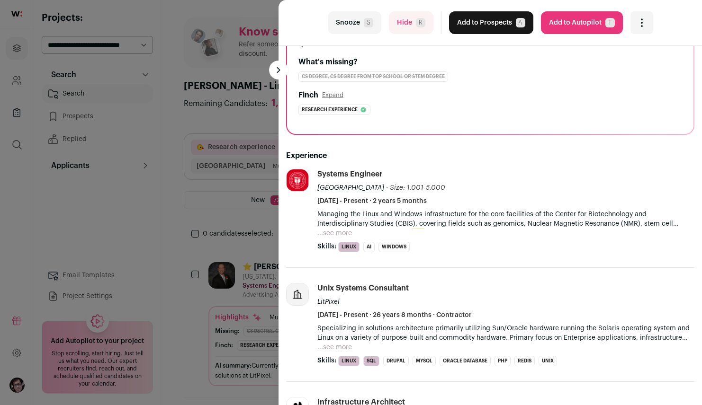
scroll to position [142, 0]
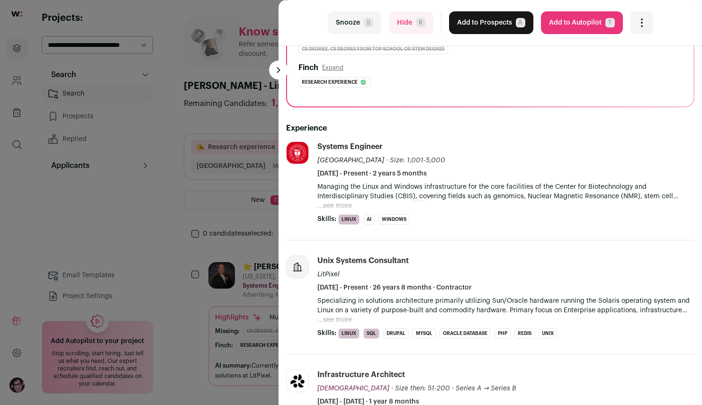
click at [343, 202] on button "...see more" at bounding box center [334, 205] width 35 height 9
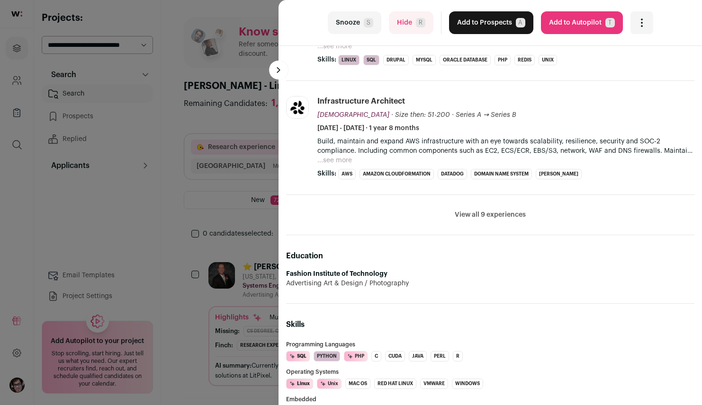
scroll to position [426, 0]
click at [476, 215] on button "View all 9 experiences" at bounding box center [490, 213] width 71 height 9
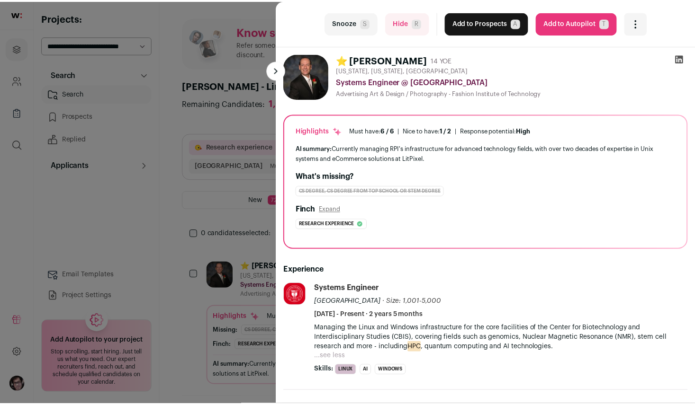
scroll to position [47, 0]
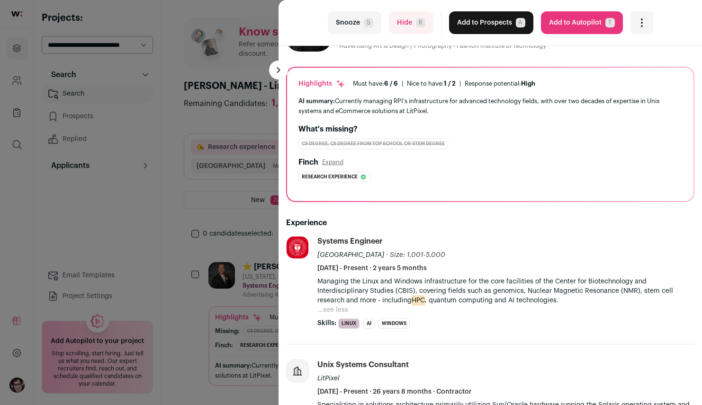
click at [220, 222] on div "last Snooze S Hide R Add to Prospects A Are you sure? ⭐️ [PERSON_NAME] is alrea…" at bounding box center [351, 202] width 702 height 405
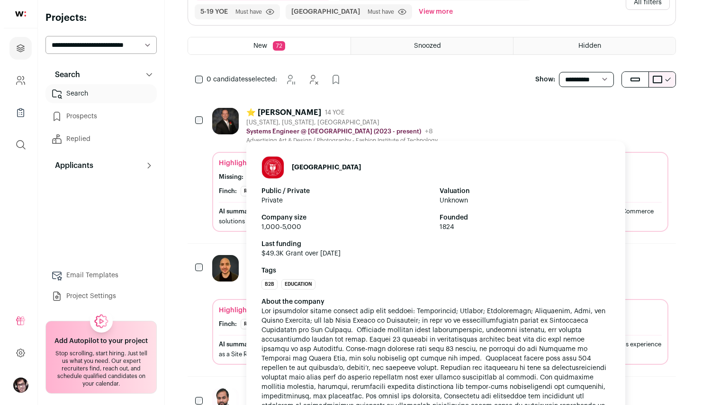
scroll to position [189, 0]
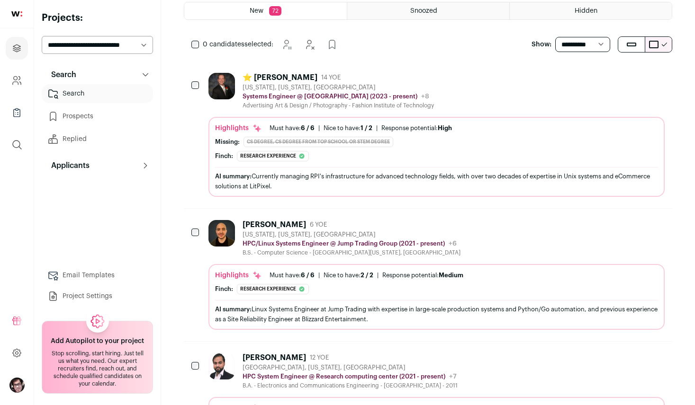
click at [466, 221] on div "[PERSON_NAME] 6 YOE [US_STATE], [US_STATE], [GEOGRAPHIC_DATA] HPC/Linux Systems…" at bounding box center [436, 238] width 456 height 36
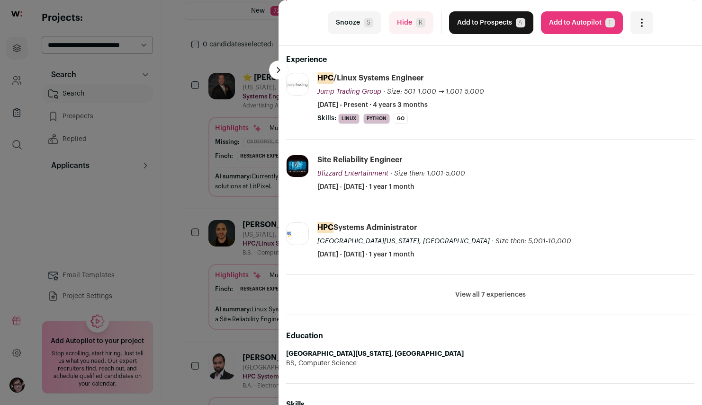
scroll to position [237, 0]
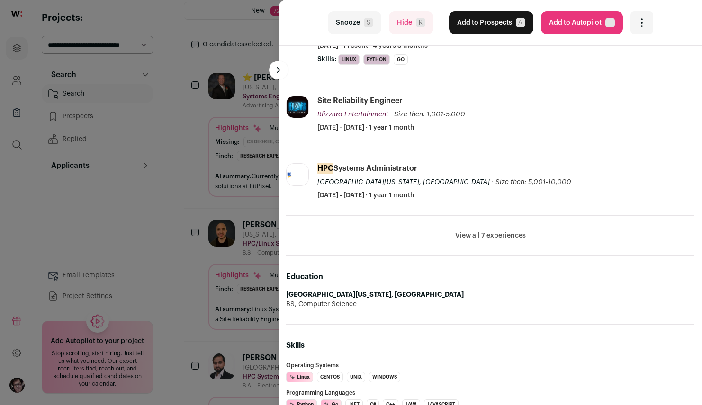
click at [480, 238] on button "View all 7 experiences" at bounding box center [490, 235] width 71 height 9
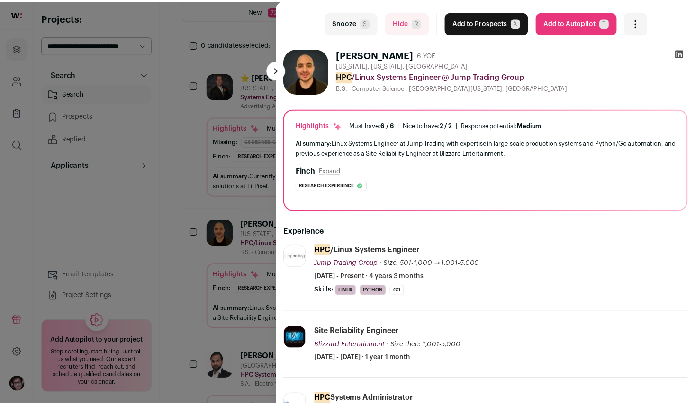
scroll to position [0, 0]
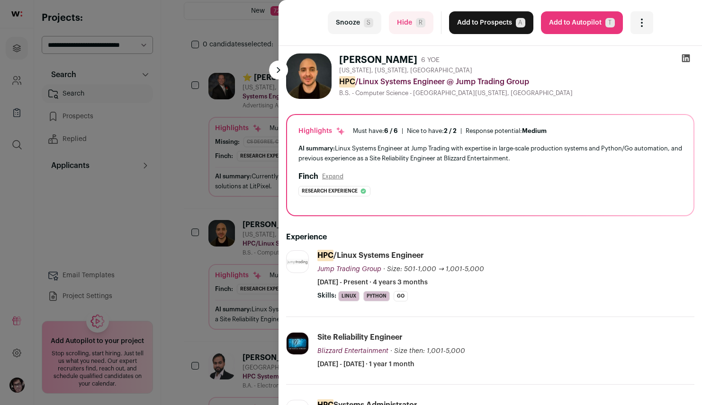
click at [268, 202] on div "last Snooze S Hide R Add to Prospects A Are you sure? [PERSON_NAME] is already …" at bounding box center [351, 202] width 702 height 405
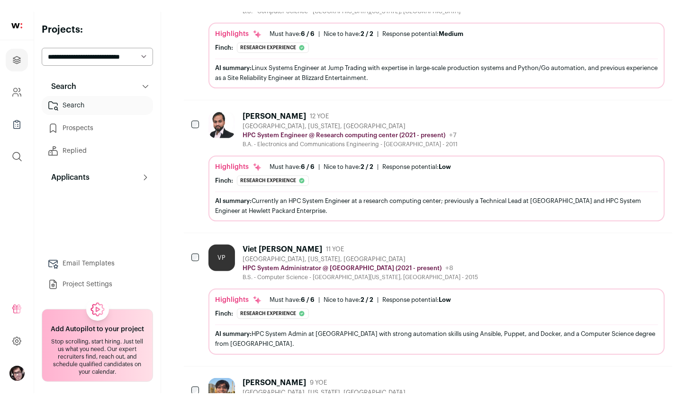
scroll to position [474, 0]
